Goal: Transaction & Acquisition: Purchase product/service

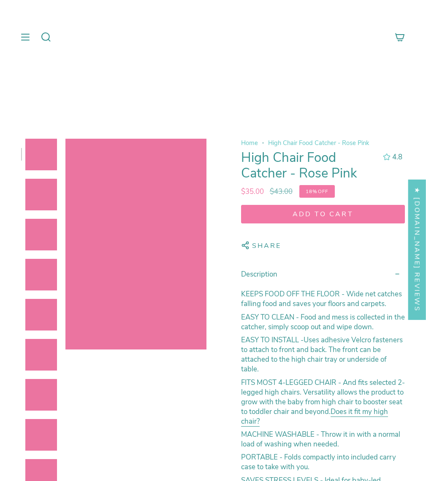
select select "pictures-first"
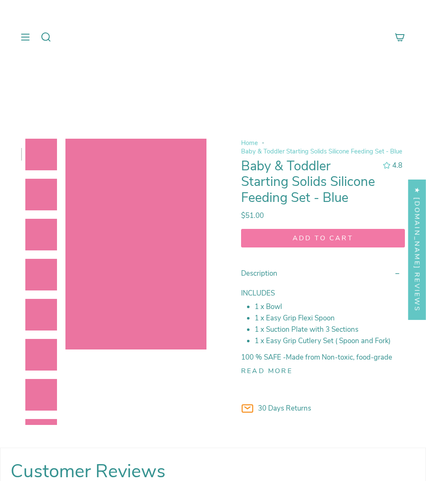
select select "pictures-first"
